Goal: Transaction & Acquisition: Subscribe to service/newsletter

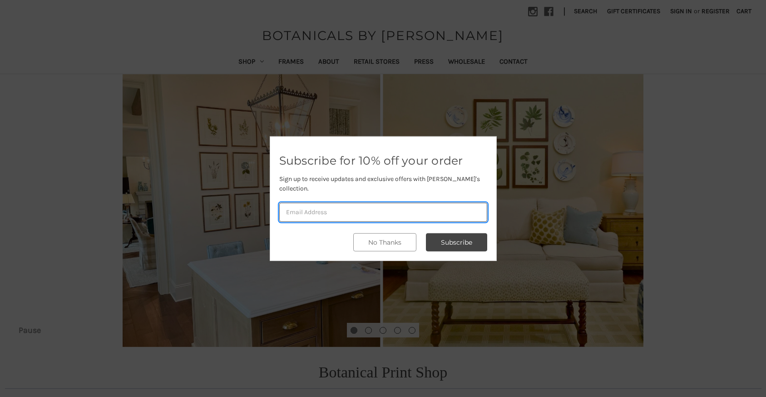
click at [321, 205] on input "email" at bounding box center [383, 212] width 208 height 19
type input "rock10@earthlink.net"
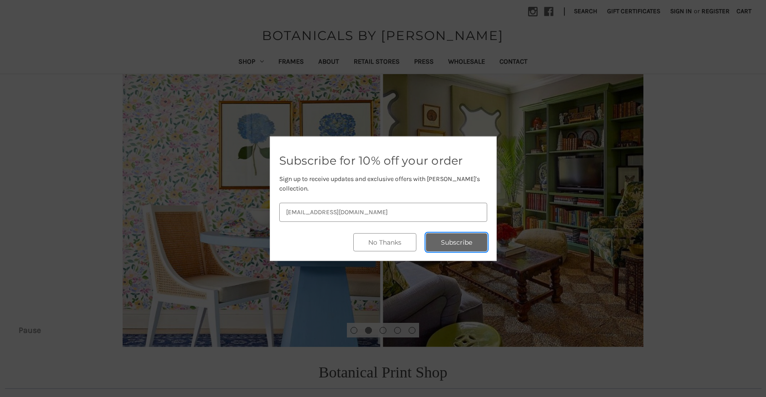
click at [453, 237] on button "Subscribe" at bounding box center [456, 242] width 61 height 18
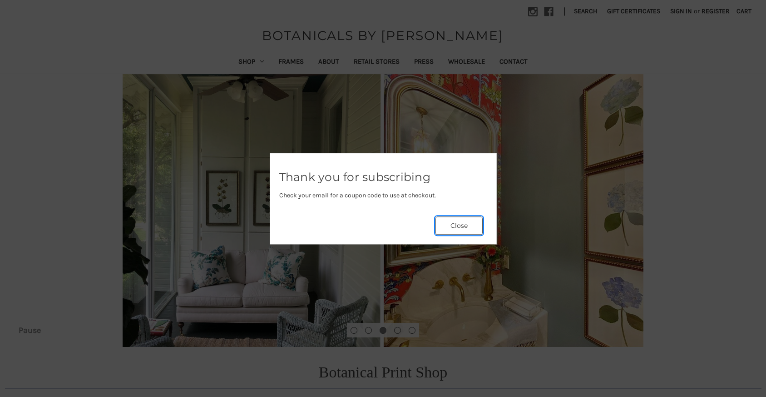
click at [460, 225] on button "Close" at bounding box center [459, 225] width 47 height 18
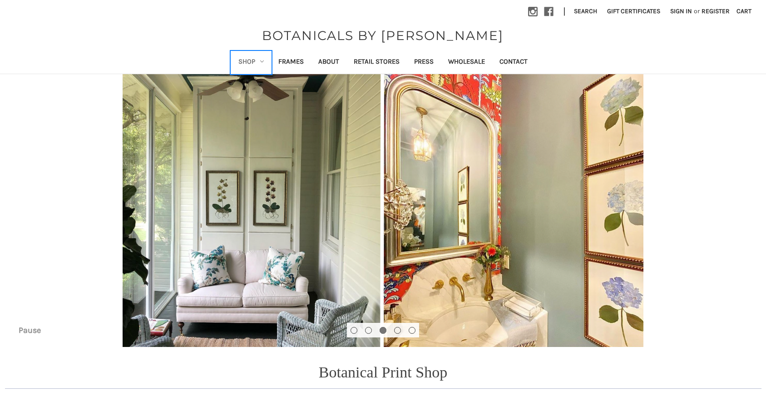
click at [262, 64] on link "Shop" at bounding box center [251, 62] width 40 height 22
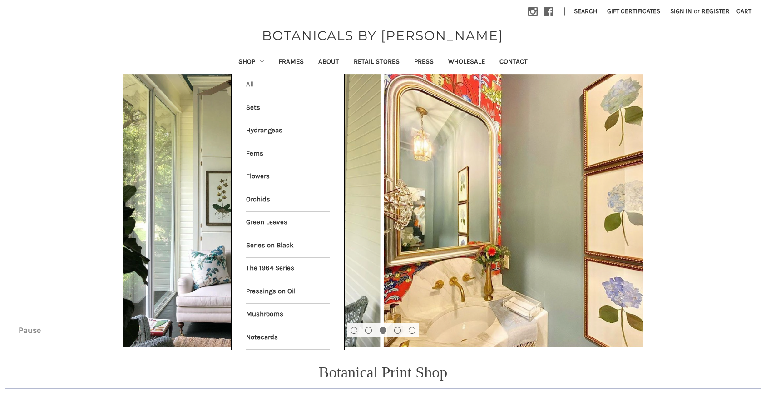
click at [249, 86] on link "All Shop" at bounding box center [288, 85] width 84 height 23
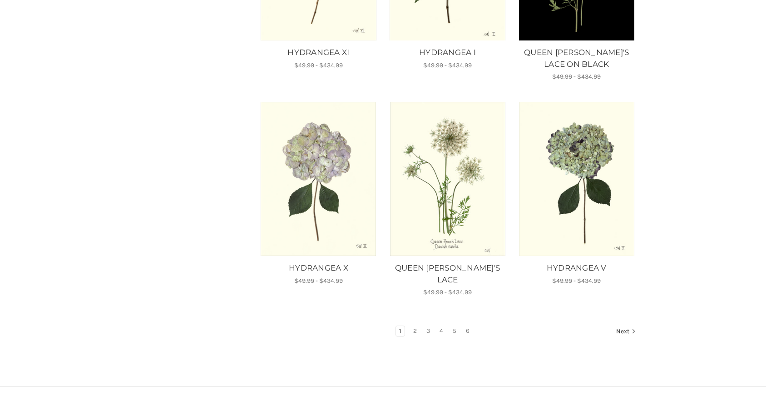
scroll to position [727, 0]
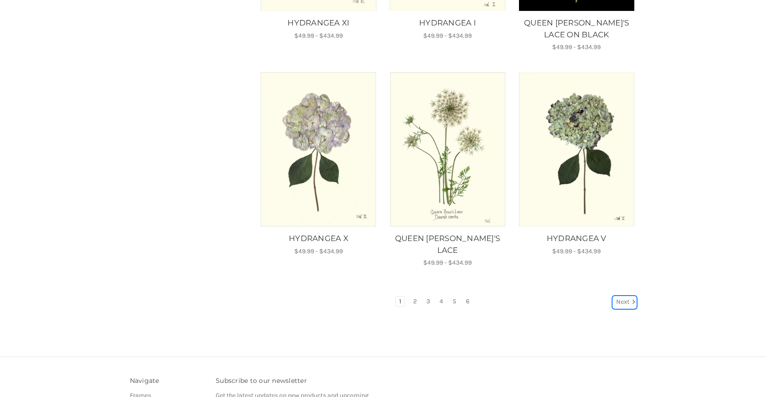
click at [619, 296] on link "Next" at bounding box center [624, 302] width 23 height 12
